Goal: Transaction & Acquisition: Purchase product/service

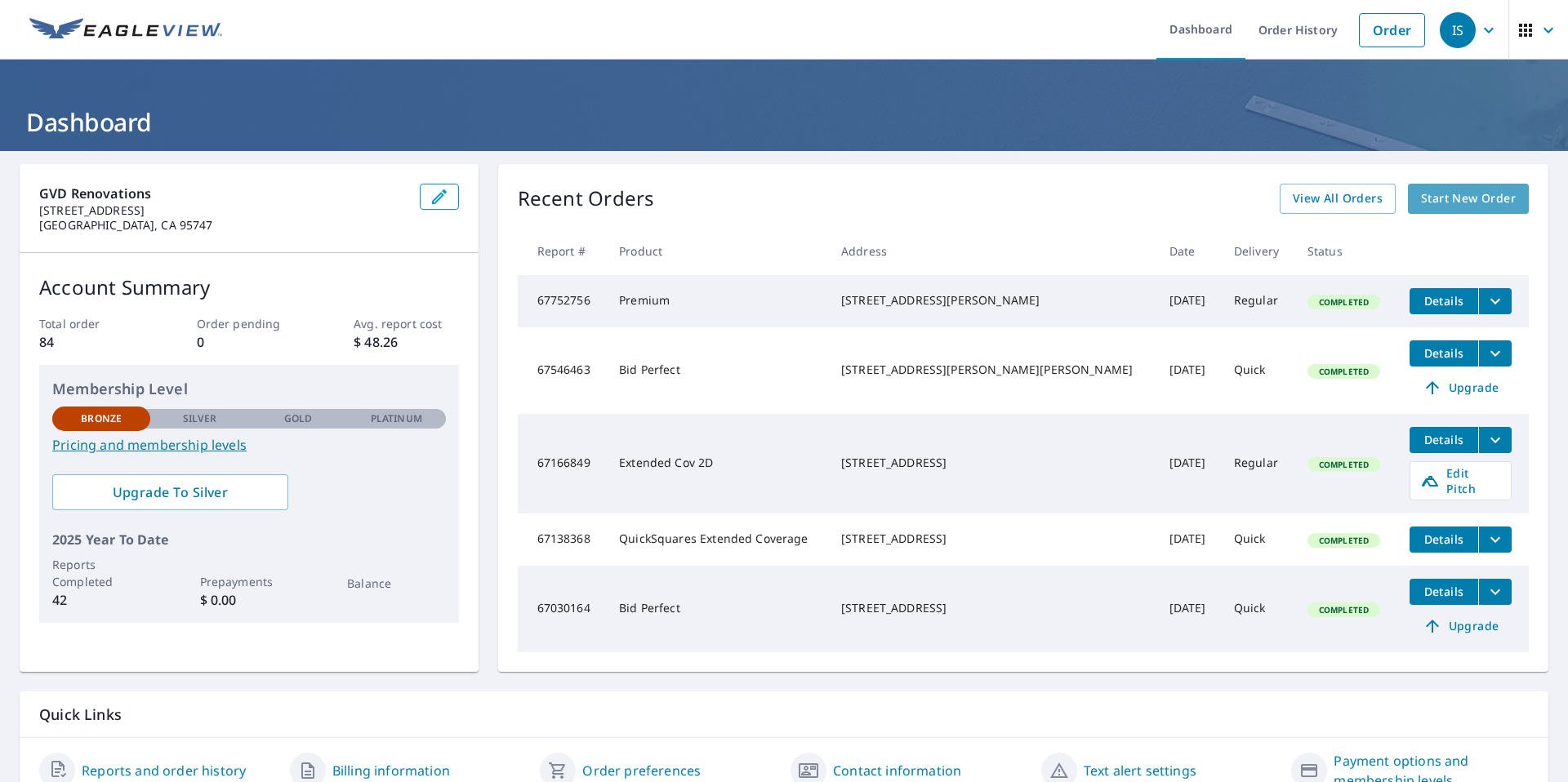
click at [1444, 198] on span "Start New Order" at bounding box center [1468, 198] width 95 height 21
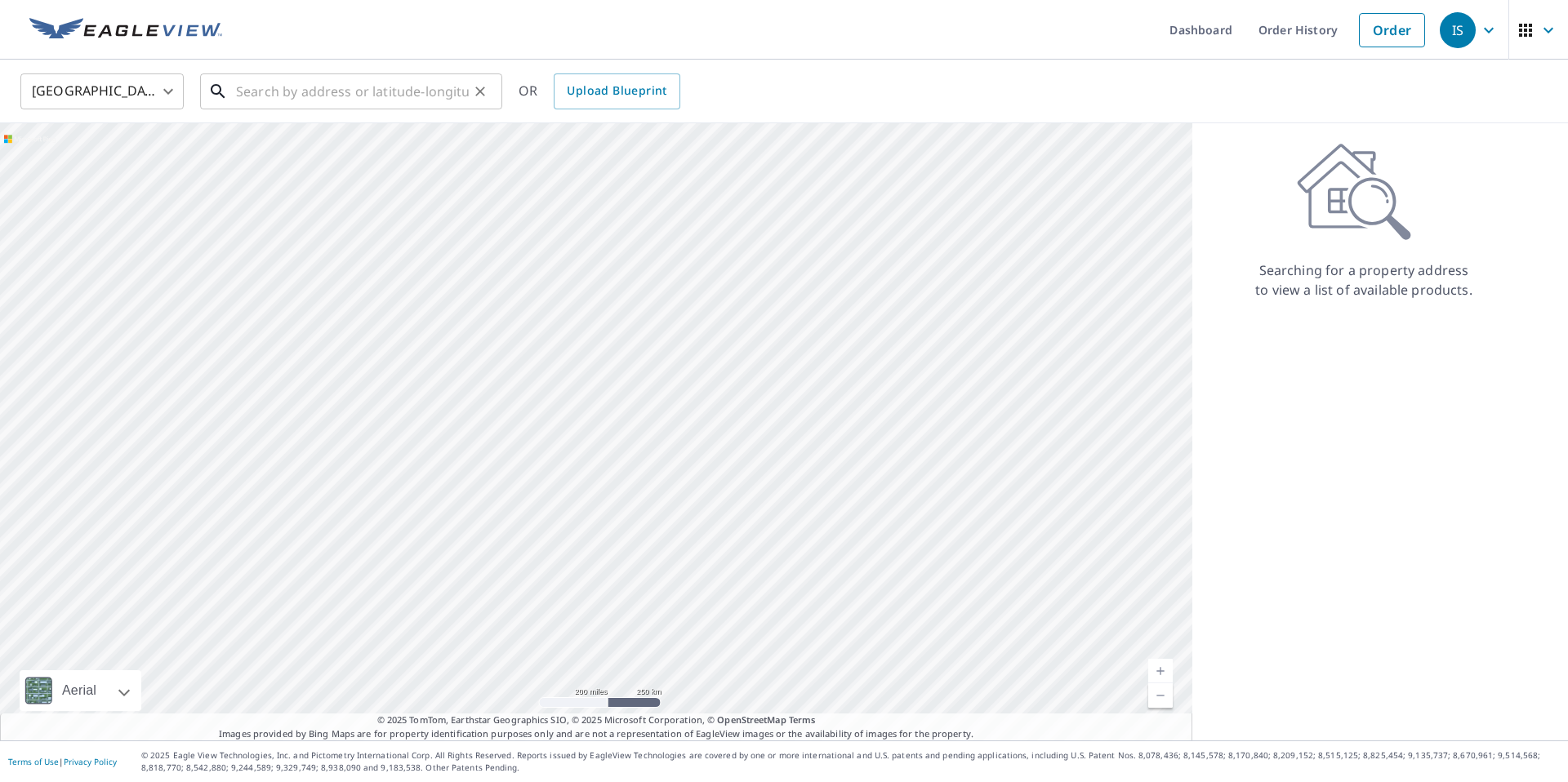
click at [418, 102] on input "text" at bounding box center [352, 91] width 232 height 46
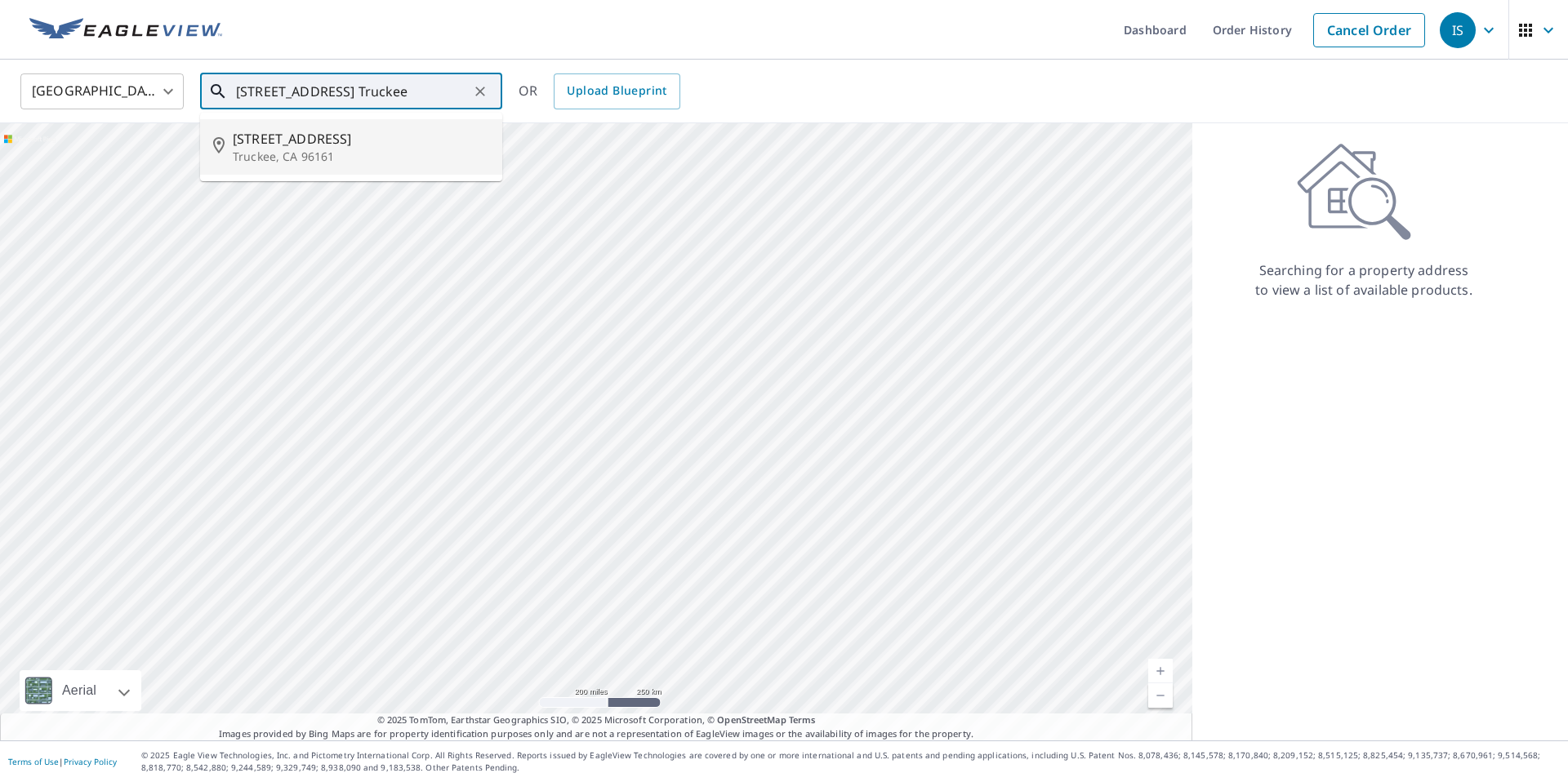
click at [404, 144] on span "[STREET_ADDRESS]" at bounding box center [361, 139] width 257 height 20
type input "[STREET_ADDRESS]"
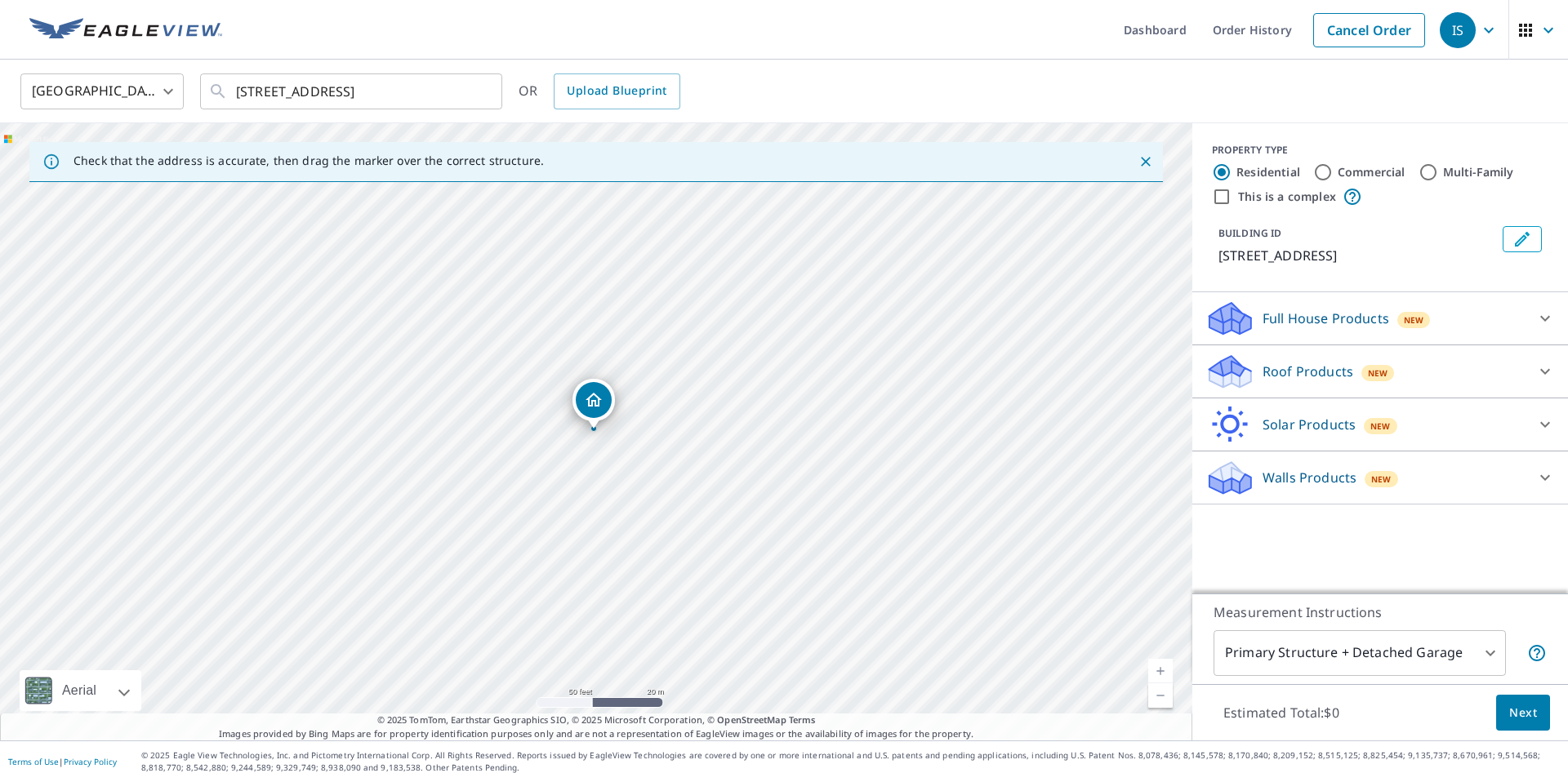
click at [1322, 316] on p "Full House Products" at bounding box center [1325, 318] width 126 height 20
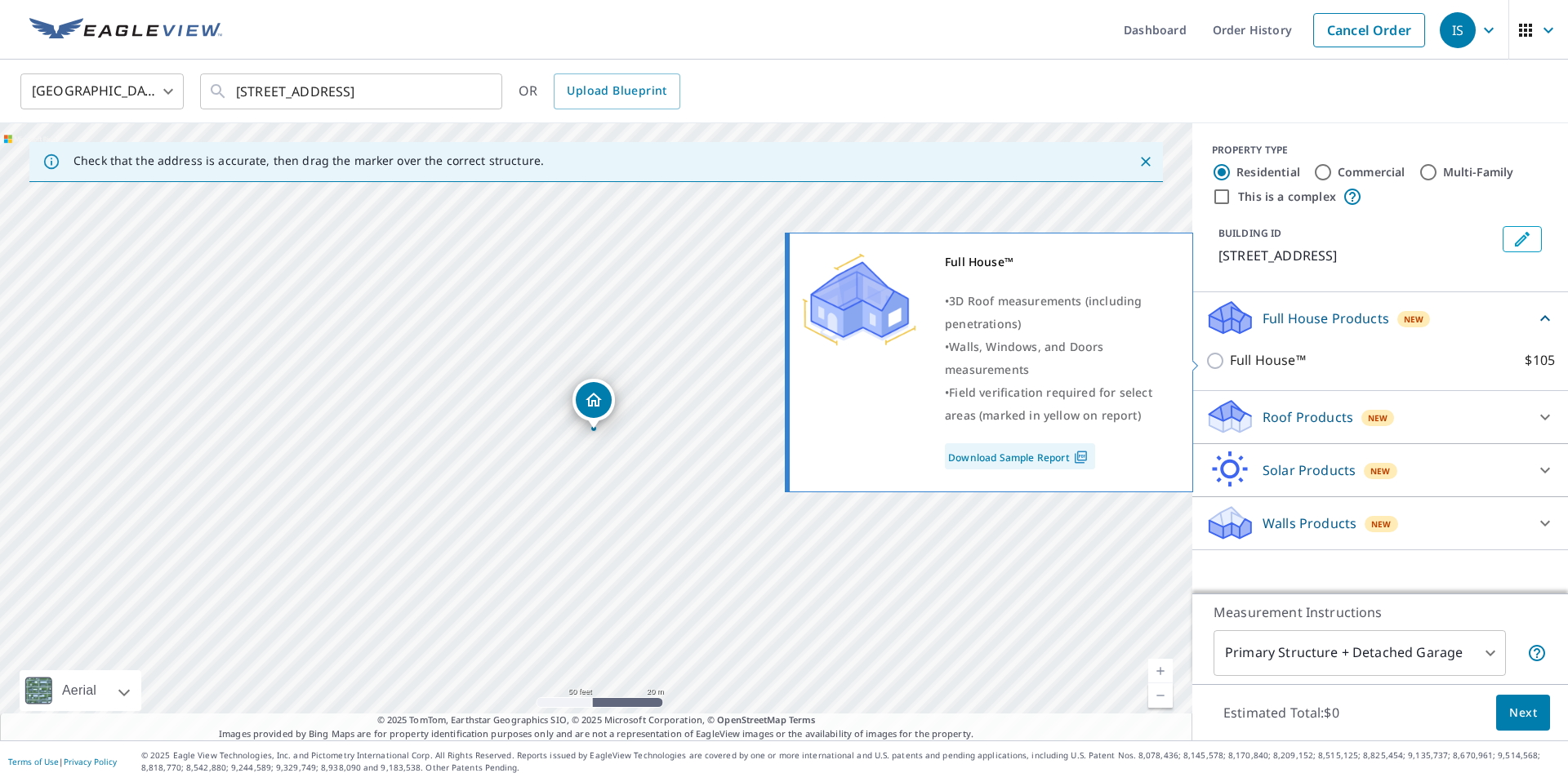
click at [1214, 356] on input "Full House™ $105" at bounding box center [1217, 361] width 24 height 20
checkbox input "true"
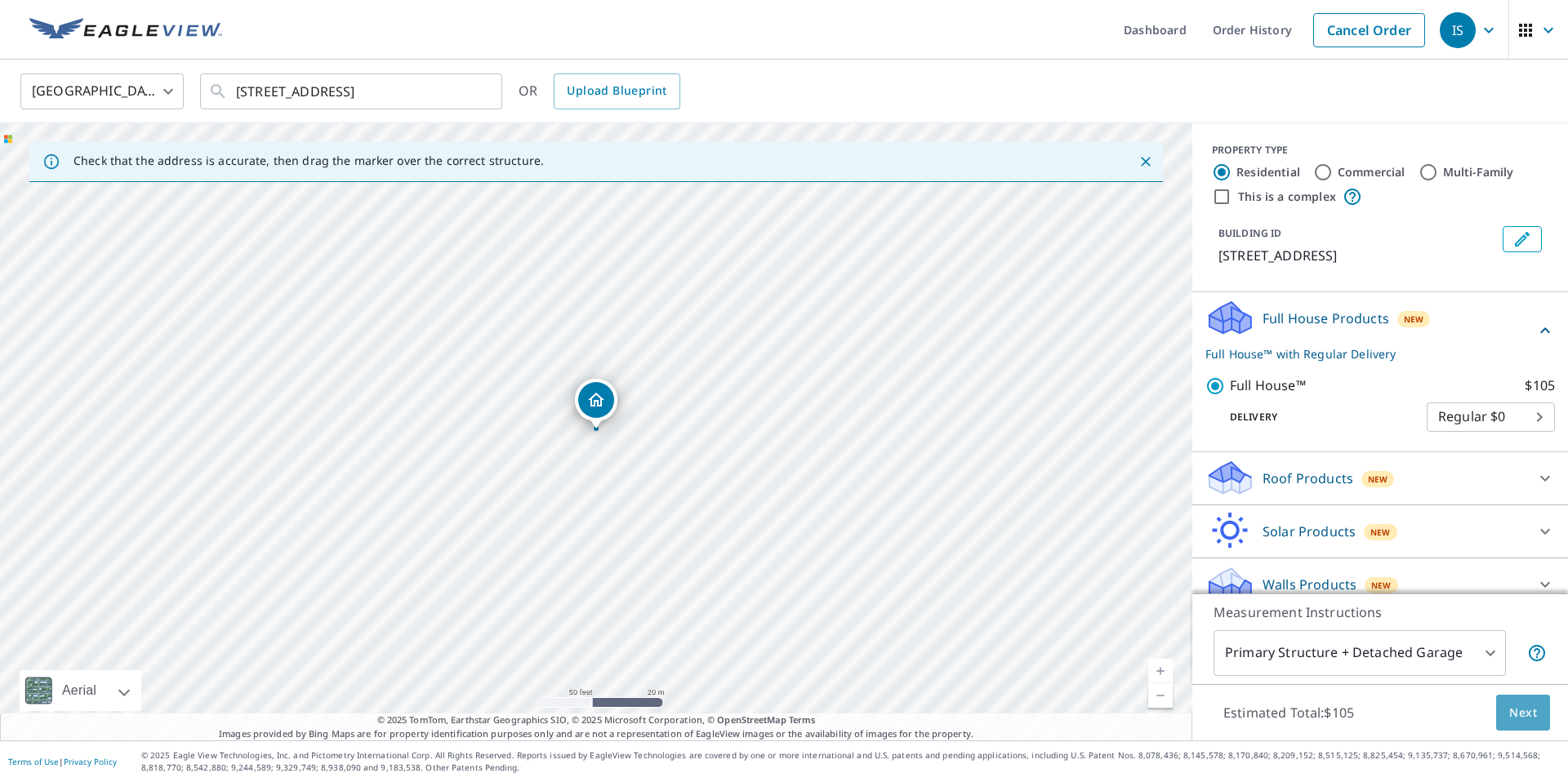
click at [1526, 709] on span "Next" at bounding box center [1523, 712] width 27 height 21
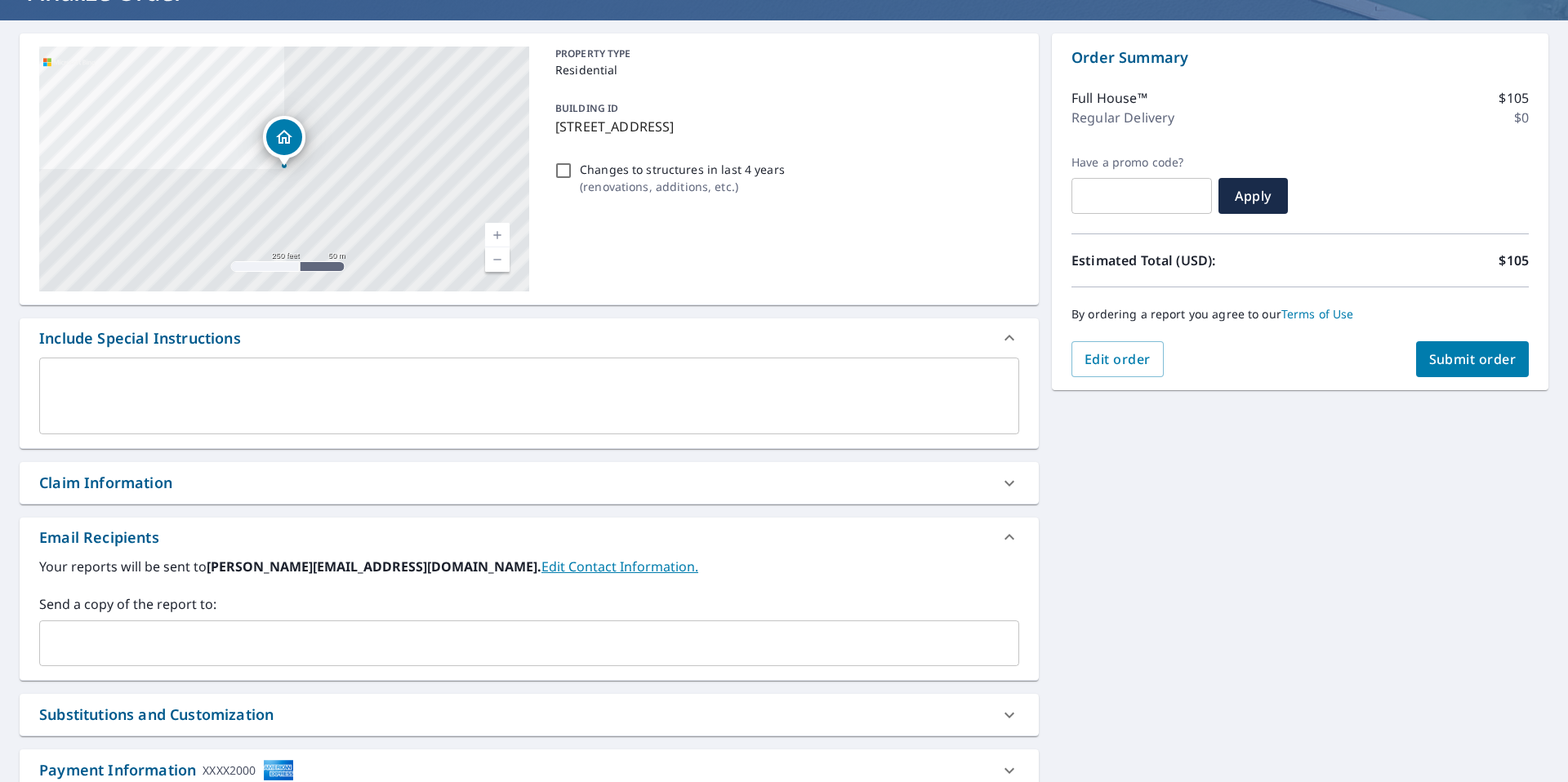
scroll to position [149, 0]
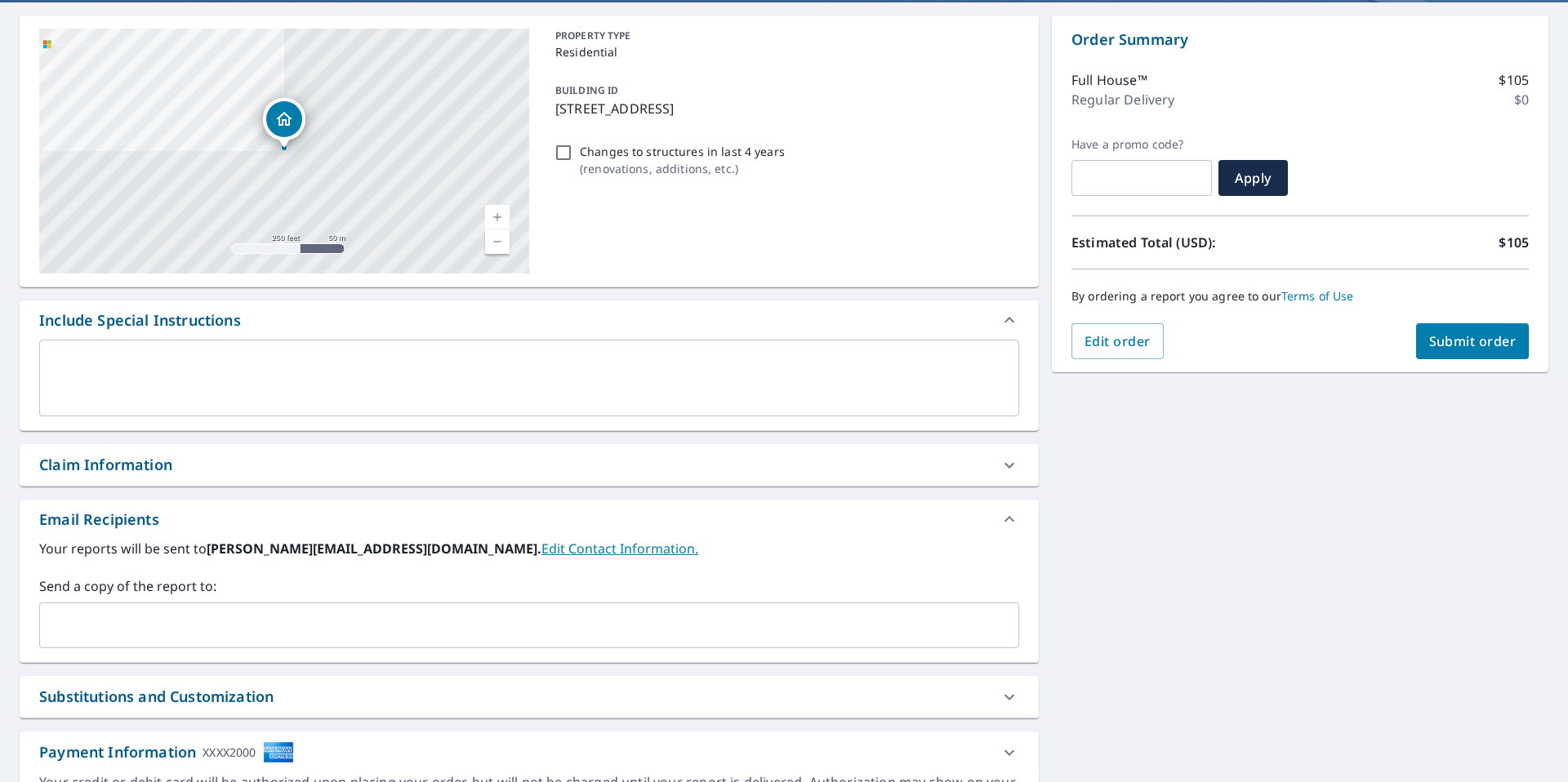
click at [828, 643] on div "​" at bounding box center [529, 625] width 980 height 46
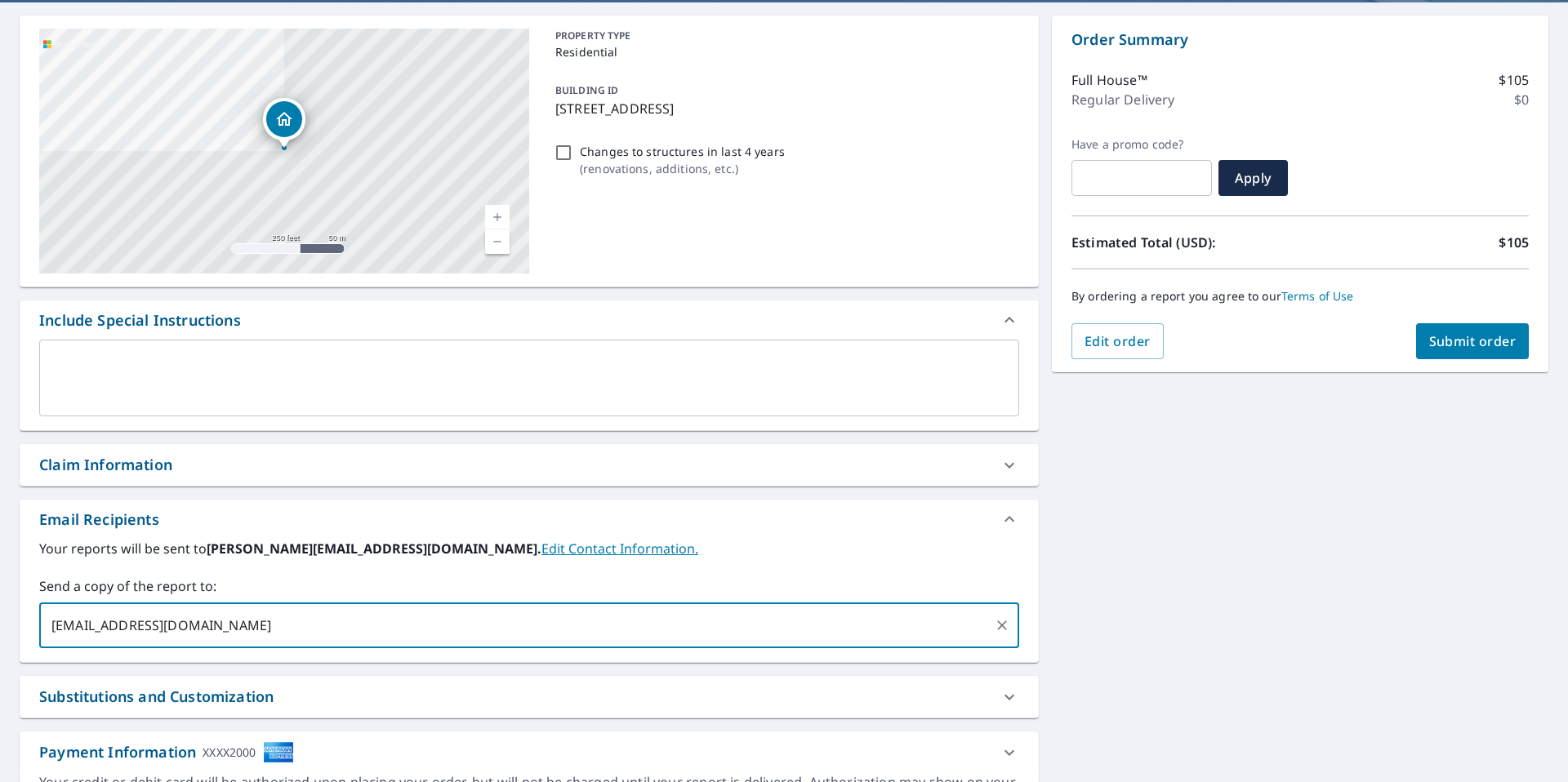
type input "[EMAIL_ADDRESS][DOMAIN_NAME]"
click at [1470, 341] on span "Submit order" at bounding box center [1472, 341] width 87 height 18
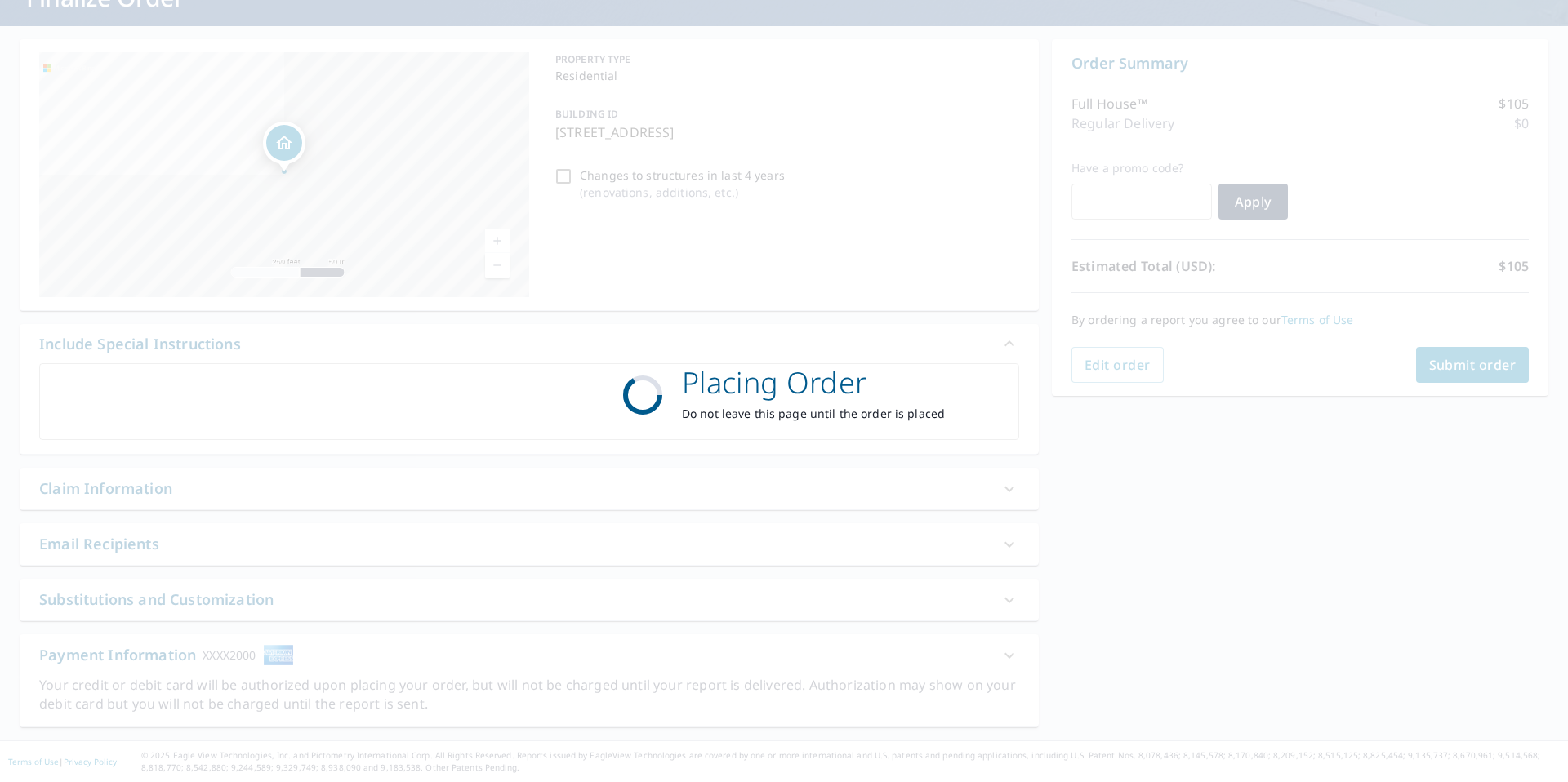
scroll to position [124, 0]
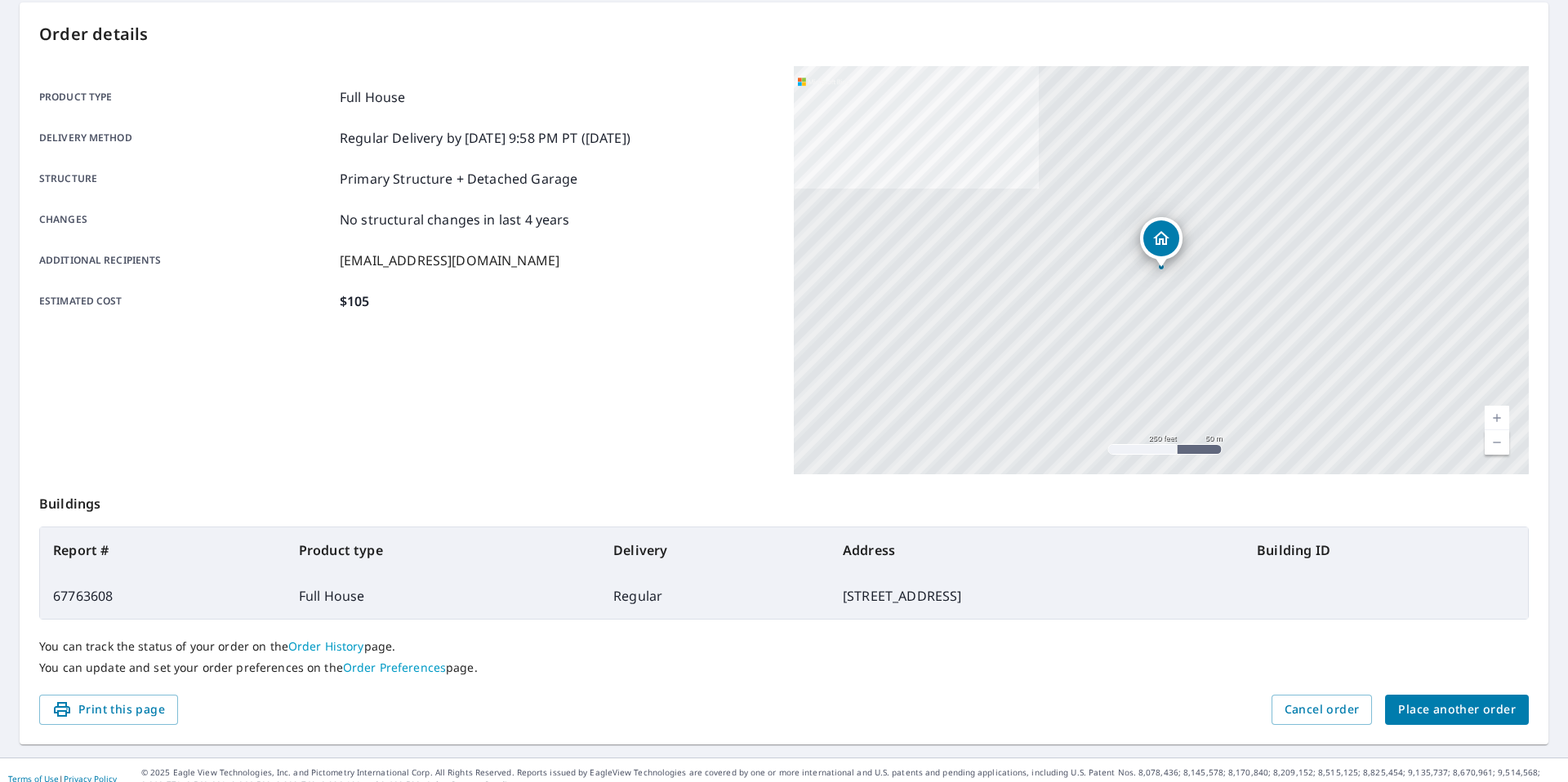
scroll to position [178, 0]
